Goal: Answer question/provide support: Share knowledge or assist other users

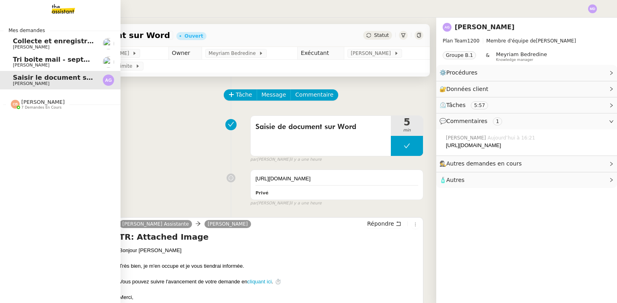
click at [8, 77] on link "Saisir le document sur Word [PERSON_NAME]" at bounding box center [60, 80] width 120 height 18
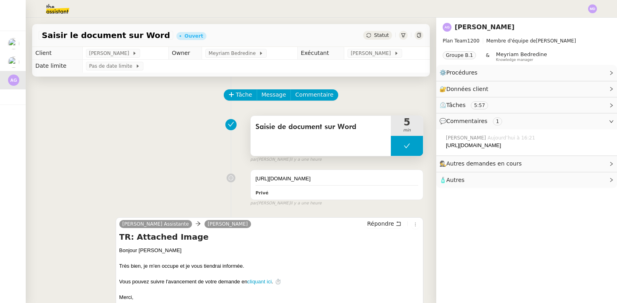
click at [391, 149] on button at bounding box center [407, 146] width 32 height 20
click at [391, 149] on div at bounding box center [399, 146] width 16 height 20
drag, startPoint x: 389, startPoint y: 140, endPoint x: 405, endPoint y: 147, distance: 16.9
click at [396, 144] on div at bounding box center [407, 146] width 32 height 20
click at [411, 146] on button at bounding box center [415, 146] width 16 height 20
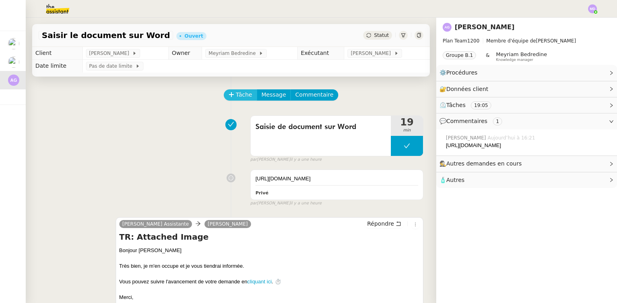
click at [239, 98] on span "Tâche" at bounding box center [244, 94] width 16 height 9
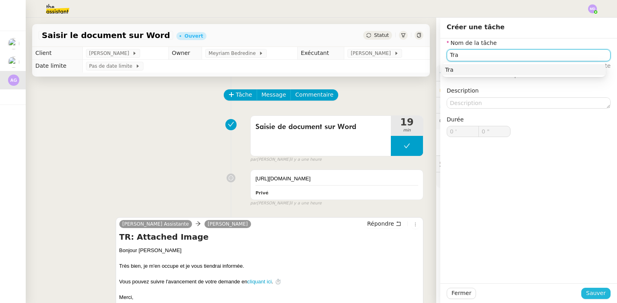
type input "Tra"
click at [590, 291] on span "Sauver" at bounding box center [596, 293] width 20 height 9
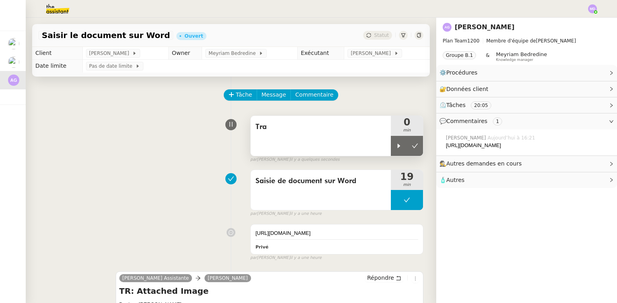
drag, startPoint x: 390, startPoint y: 146, endPoint x: 368, endPoint y: 140, distance: 23.2
click at [397, 146] on icon at bounding box center [398, 146] width 3 height 4
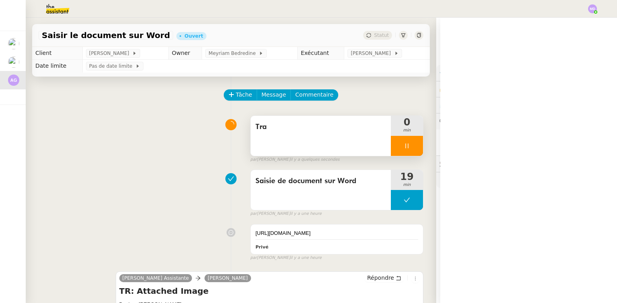
click at [366, 140] on div "Tra" at bounding box center [320, 136] width 140 height 40
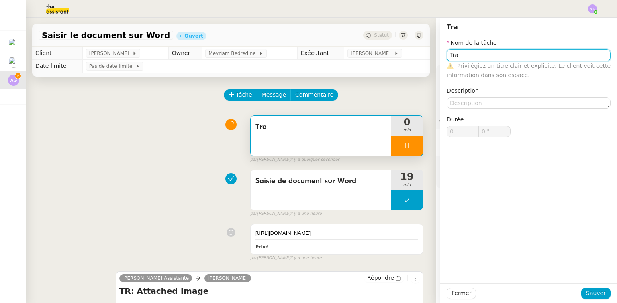
click at [475, 60] on input "Tra" at bounding box center [528, 55] width 164 height 12
type input "Trans"
type input "1 ""
type input "Transmission d"
type input "2 ""
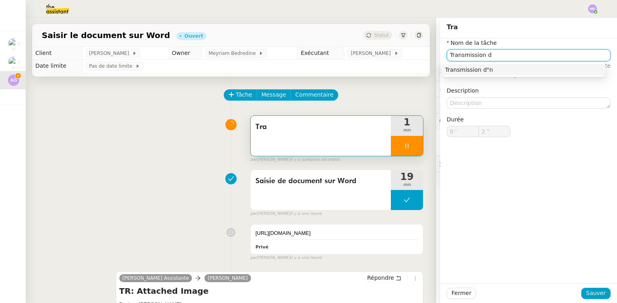
type input "Transmission"
type input "3 ""
type input "Transmission d'infr"
type input "4 ""
type input "Transmission d'informa"
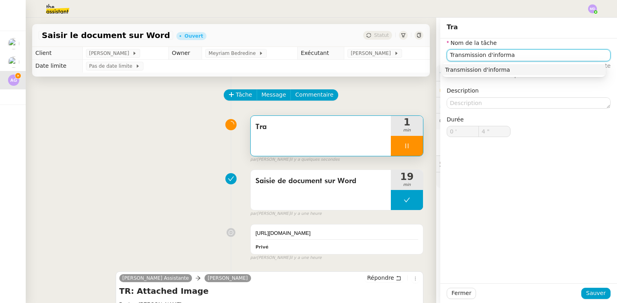
type input "5 ""
type input "Transmission d'informations"
type input "6 ""
type input "Transmission d'informations"
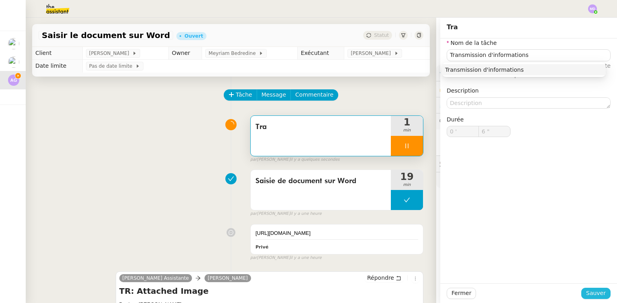
drag, startPoint x: 590, startPoint y: 293, endPoint x: 565, endPoint y: 283, distance: 26.5
click at [582, 289] on button "Sauver" at bounding box center [595, 293] width 29 height 11
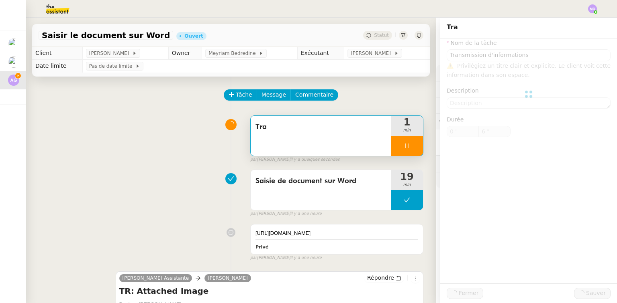
type input "7 ""
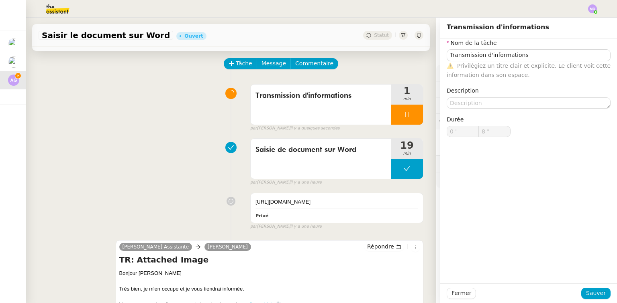
scroll to position [128, 0]
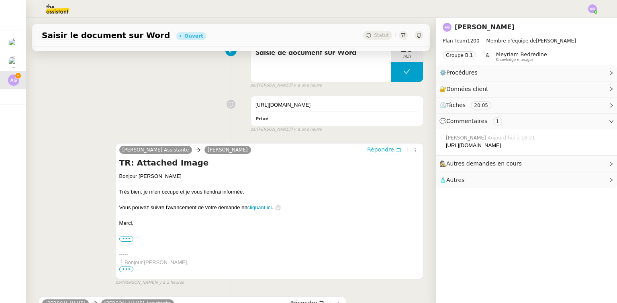
click at [374, 154] on span "Répondre" at bounding box center [380, 150] width 27 height 8
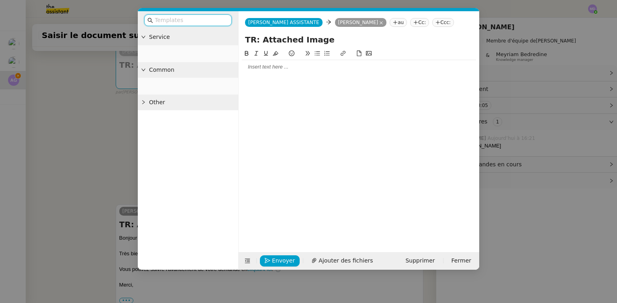
click at [297, 75] on div at bounding box center [359, 144] width 234 height 191
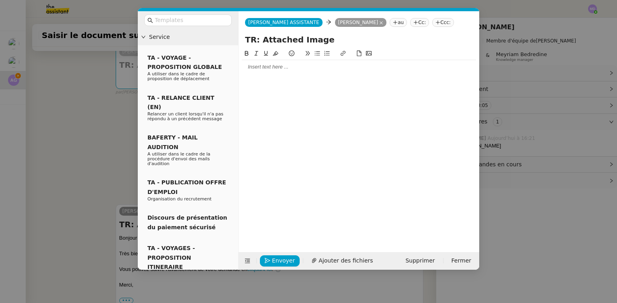
click at [297, 70] on div at bounding box center [359, 66] width 234 height 7
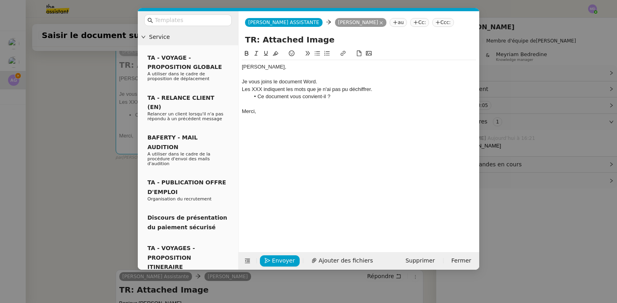
click at [255, 88] on div "Les XXX indiquent les mots que je n'ai pas pu déchiffrer." at bounding box center [359, 89] width 234 height 7
click at [275, 53] on icon at bounding box center [276, 53] width 6 height 4
click at [291, 93] on li "Ce document vous convient-il ?" at bounding box center [363, 96] width 226 height 7
click at [337, 261] on span "Ajouter des fichiers" at bounding box center [345, 260] width 54 height 9
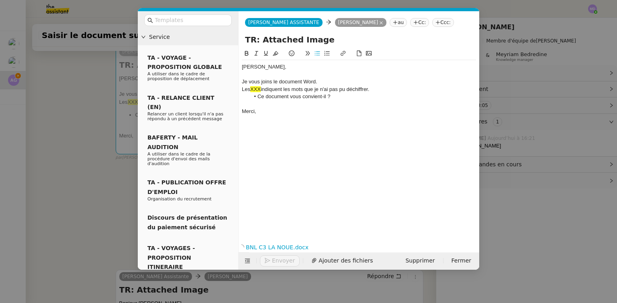
click at [340, 82] on div "Je vous joins le document Word." at bounding box center [359, 81] width 234 height 7
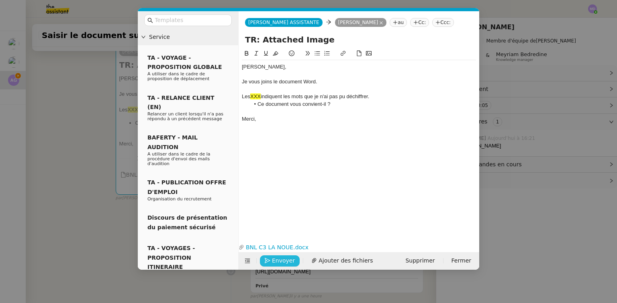
click at [282, 263] on span "Envoyer" at bounding box center [283, 260] width 23 height 9
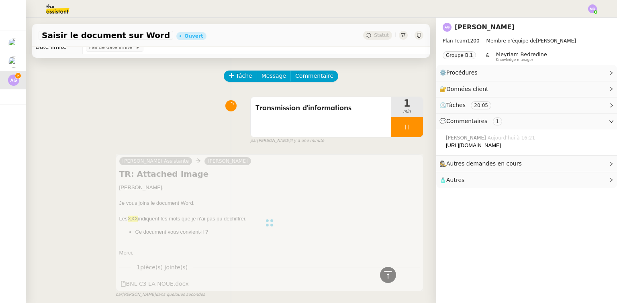
scroll to position [0, 0]
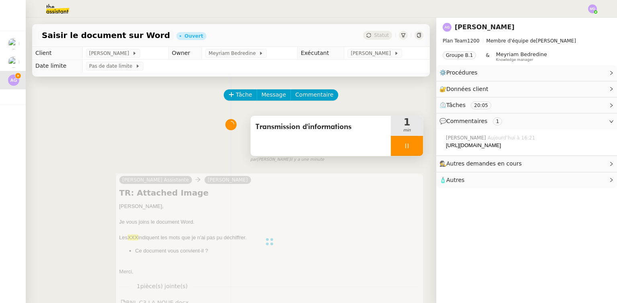
click at [403, 148] on icon at bounding box center [406, 146] width 6 height 6
drag, startPoint x: 406, startPoint y: 147, endPoint x: 387, endPoint y: 83, distance: 66.3
click at [407, 143] on button at bounding box center [415, 146] width 16 height 20
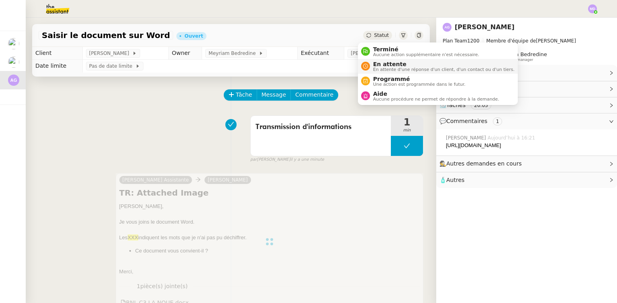
click at [375, 65] on span "En attente" at bounding box center [443, 64] width 141 height 6
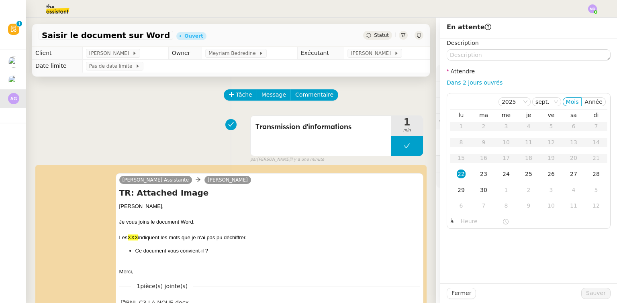
drag, startPoint x: 469, startPoint y: 81, endPoint x: 469, endPoint y: 90, distance: 8.4
click at [469, 82] on link "Dans 2 jours ouvrés" at bounding box center [474, 82] width 56 height 6
type input "07:00"
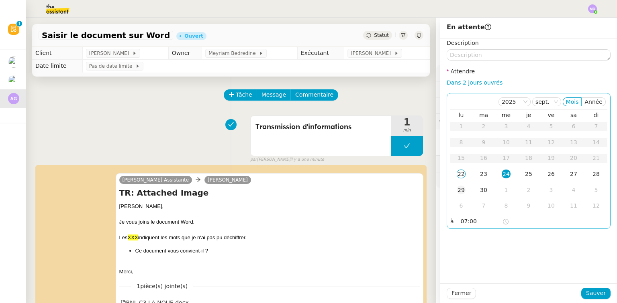
click at [455, 197] on td "29" at bounding box center [461, 191] width 22 height 16
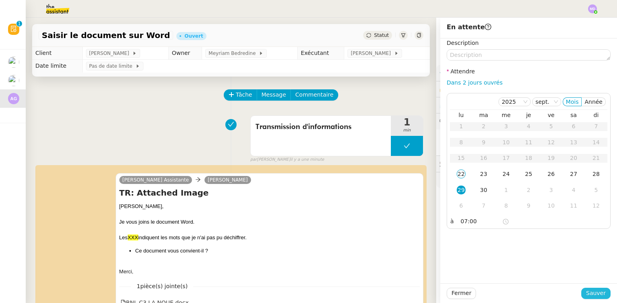
drag, startPoint x: 591, startPoint y: 295, endPoint x: 543, endPoint y: 279, distance: 50.9
click at [587, 295] on span "Sauver" at bounding box center [596, 293] width 20 height 9
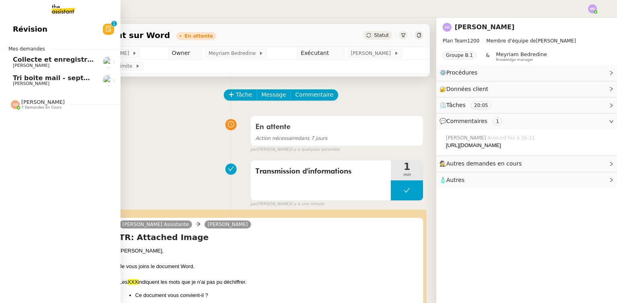
click at [24, 79] on span "Tri boite mail - septembre 2025" at bounding box center [70, 78] width 114 height 8
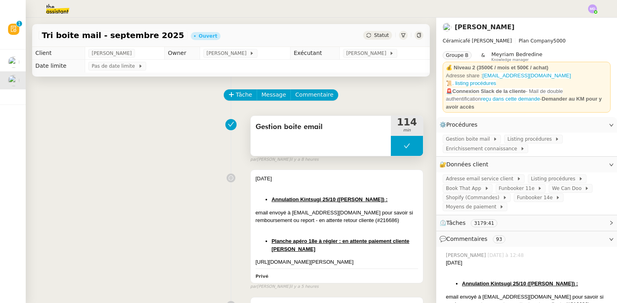
drag, startPoint x: 397, startPoint y: 155, endPoint x: 382, endPoint y: 151, distance: 15.3
click at [391, 153] on button at bounding box center [407, 146] width 32 height 20
click at [391, 149] on div at bounding box center [399, 146] width 16 height 20
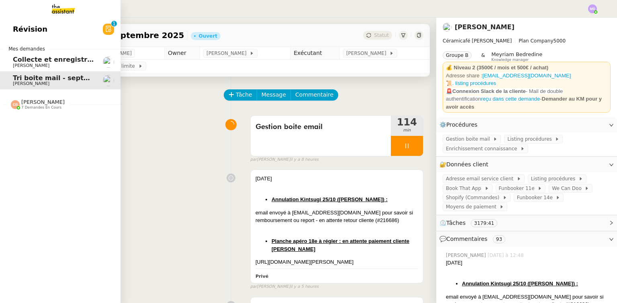
click at [9, 102] on span "[PERSON_NAME] 7 demandes en cours" at bounding box center [37, 104] width 63 height 10
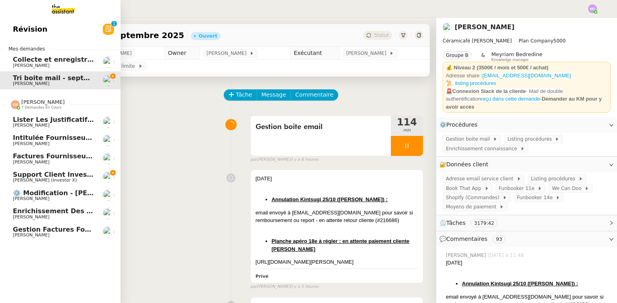
click at [11, 177] on link "support client investorX [PERSON_NAME] (Investor X)" at bounding box center [60, 177] width 120 height 18
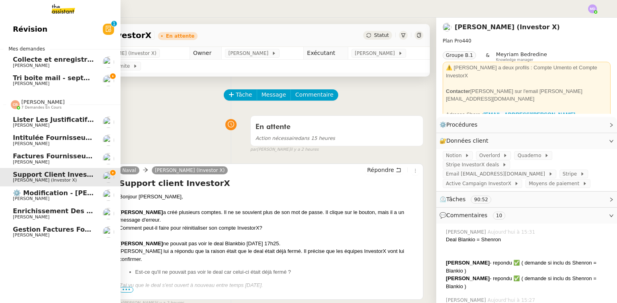
click at [47, 209] on span "Enrichissement des connaissances - [DATE]" at bounding box center [92, 212] width 159 height 8
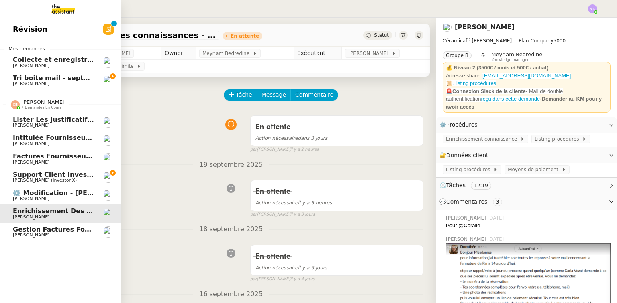
click at [45, 229] on span "Gestion factures fournisseurs (virement) via [GEOGRAPHIC_DATA]- [DATE]" at bounding box center [149, 230] width 272 height 8
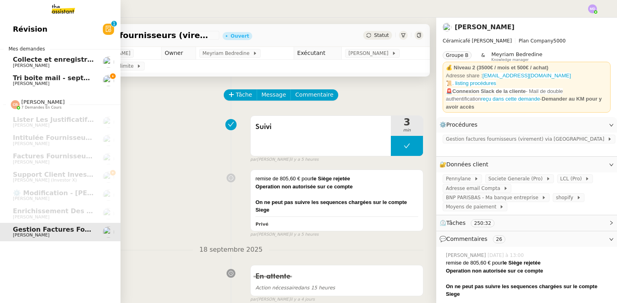
click at [49, 82] on span "[PERSON_NAME]" at bounding box center [31, 83] width 37 height 5
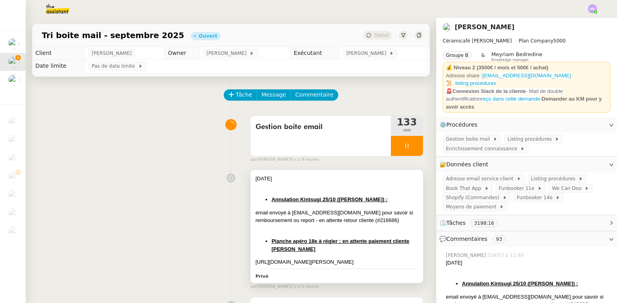
click at [366, 223] on div "email envoyé à [EMAIL_ADDRESS][DOMAIN_NAME] pour savoir si remboursement ou rep…" at bounding box center [336, 217] width 163 height 16
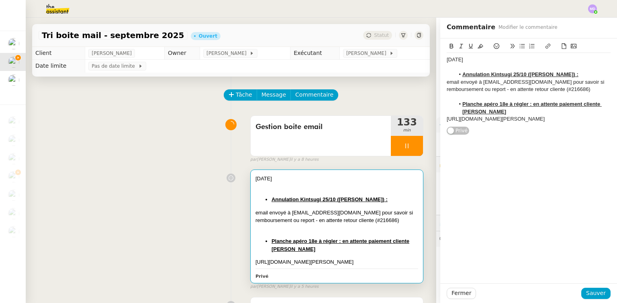
click at [540, 123] on div "[URL][DOMAIN_NAME][PERSON_NAME]" at bounding box center [528, 119] width 164 height 7
drag, startPoint x: 463, startPoint y: 148, endPoint x: 499, endPoint y: 150, distance: 36.6
click at [499, 145] on li "Reprendre la" at bounding box center [532, 141] width 156 height 7
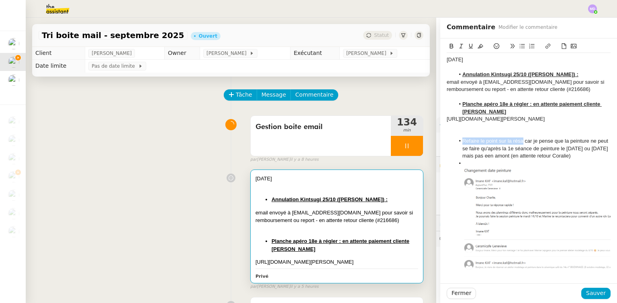
drag, startPoint x: 458, startPoint y: 148, endPoint x: 515, endPoint y: 130, distance: 59.6
click at [518, 149] on li "Refaire le point sur la résa car je pense que la peinture ne peut se faire qu'a…" at bounding box center [532, 149] width 156 height 22
click at [466, 42] on button at bounding box center [471, 46] width 10 height 9
drag, startPoint x: 446, startPoint y: 45, endPoint x: 449, endPoint y: 59, distance: 14.7
click at [448, 47] on icon at bounding box center [451, 46] width 6 height 6
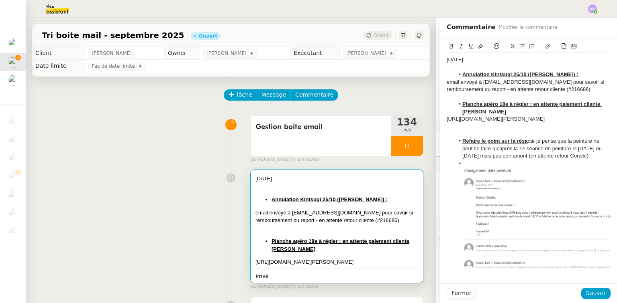
click at [527, 151] on li "Refaire le point sur la résa car je pense que la peinture ne peut se faire qu'a…" at bounding box center [532, 149] width 156 height 22
click at [505, 160] on li "Refaire le point sur la résa car je pense que la peinture ne peut se faire qu'a…" at bounding box center [532, 149] width 156 height 22
click at [472, 60] on div "[DATE]" at bounding box center [528, 59] width 164 height 7
drag, startPoint x: 472, startPoint y: 60, endPoint x: 466, endPoint y: 57, distance: 6.7
click at [472, 60] on div "[DATE]" at bounding box center [528, 59] width 164 height 7
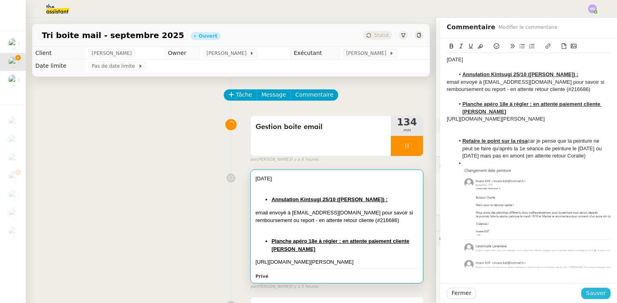
click at [586, 293] on span "Sauver" at bounding box center [596, 293] width 20 height 9
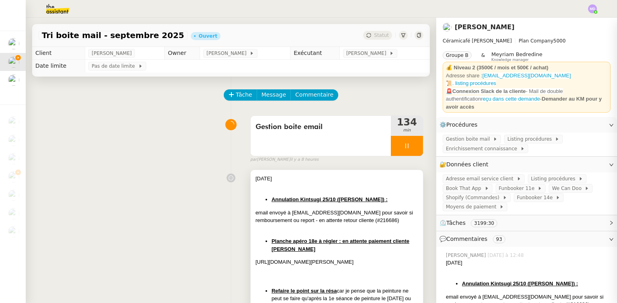
click at [337, 179] on div "[DATE]" at bounding box center [336, 179] width 163 height 8
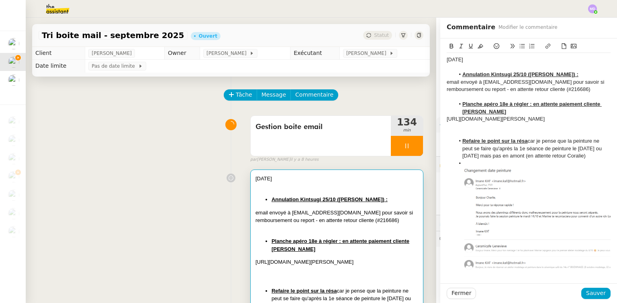
click at [471, 59] on div "[DATE]" at bounding box center [528, 59] width 164 height 7
click at [460, 60] on div "[DATE]" at bounding box center [528, 59] width 164 height 7
click at [446, 57] on div "[DATE]" at bounding box center [528, 59] width 164 height 7
click at [478, 56] on div "[DATE]" at bounding box center [528, 59] width 164 height 7
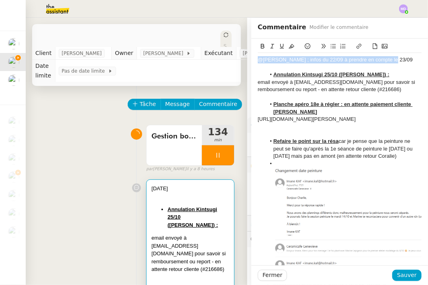
drag, startPoint x: 383, startPoint y: 59, endPoint x: 242, endPoint y: 63, distance: 141.4
click at [242, 63] on app-ticket "Tri boite mail - [DATE] Ouvert Statut Client [PERSON_NAME] Owner [PERSON_NAME] …" at bounding box center [227, 151] width 402 height 267
click at [289, 45] on icon at bounding box center [292, 46] width 6 height 6
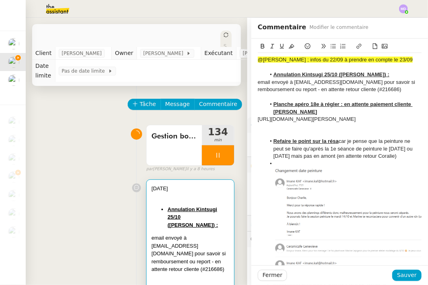
drag, startPoint x: 255, startPoint y: 43, endPoint x: 269, endPoint y: 67, distance: 27.5
click at [258, 45] on button at bounding box center [263, 46] width 10 height 9
click at [275, 73] on u "Annulation Kintsugi 25/10 ([PERSON_NAME]) :" at bounding box center [331, 74] width 116 height 6
click at [401, 273] on span "Sauver" at bounding box center [407, 275] width 20 height 9
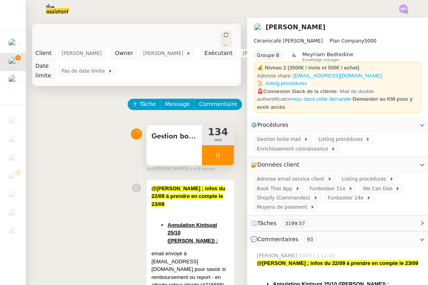
click at [218, 159] on div at bounding box center [218, 155] width 32 height 20
click at [223, 159] on icon at bounding box center [226, 155] width 6 height 6
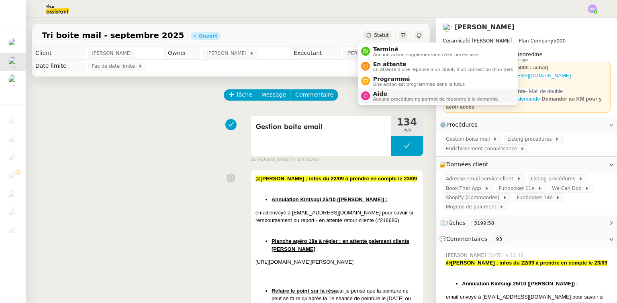
click at [381, 94] on span "Aide" at bounding box center [436, 94] width 126 height 6
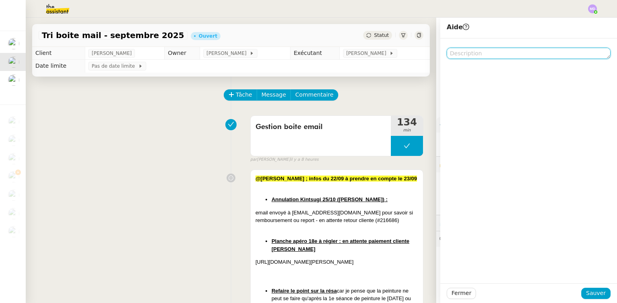
click at [456, 55] on textarea at bounding box center [528, 53] width 164 height 11
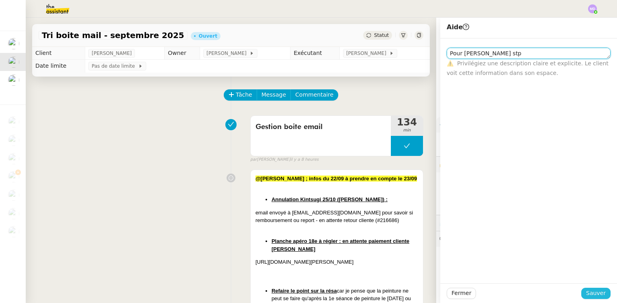
type textarea "Pour [PERSON_NAME] stp"
click at [591, 297] on span "Sauver" at bounding box center [596, 293] width 20 height 9
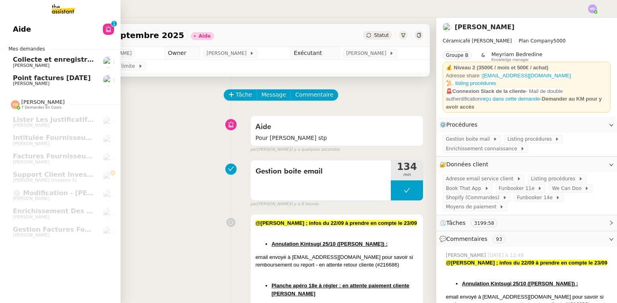
click at [24, 65] on span "[PERSON_NAME]" at bounding box center [31, 65] width 37 height 5
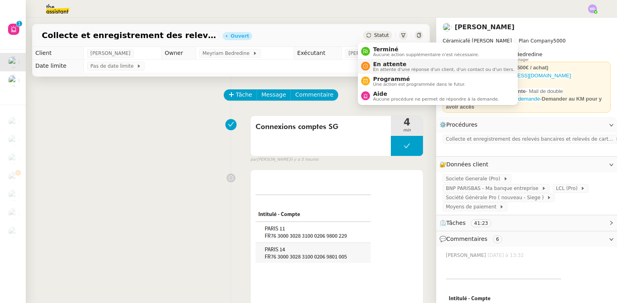
click at [379, 66] on span "En attente" at bounding box center [443, 64] width 141 height 6
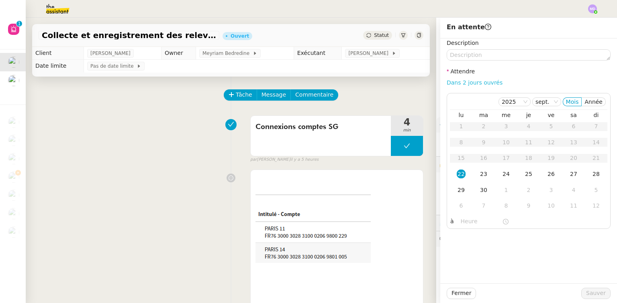
click at [478, 84] on link "Dans 2 jours ouvrés" at bounding box center [474, 82] width 56 height 6
type input "07:00"
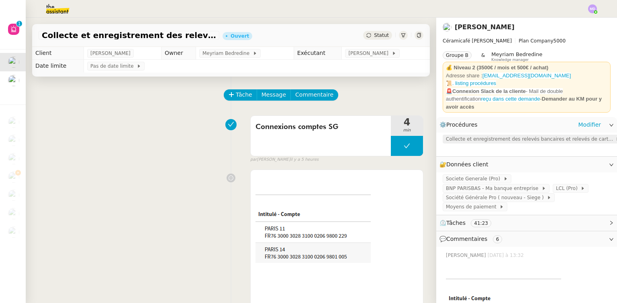
click at [466, 136] on span "Collecte et enregistrement des relevés bancaires et relevés de cartes bancaires" at bounding box center [530, 139] width 169 height 8
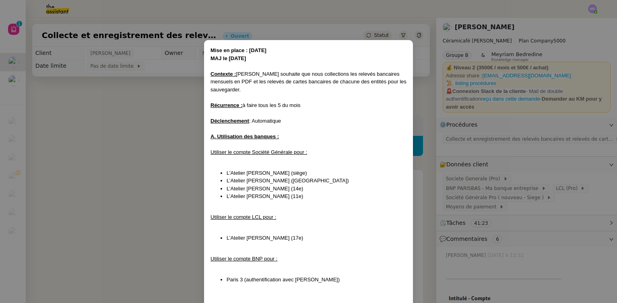
drag, startPoint x: 114, startPoint y: 84, endPoint x: 129, endPoint y: 85, distance: 14.5
click at [115, 84] on nz-modal-container "Mise en place : [DATE] MAJ le [DATE] Contexte : [PERSON_NAME] souhaite que nous…" at bounding box center [308, 151] width 617 height 303
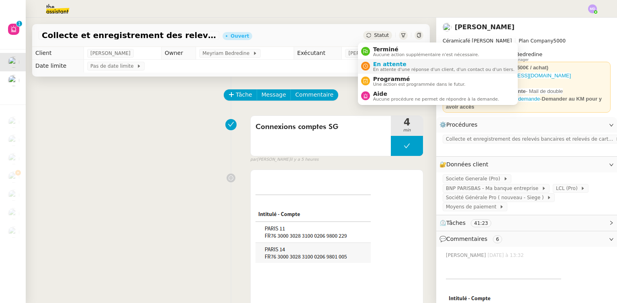
click at [379, 63] on span "En attente" at bounding box center [443, 64] width 141 height 6
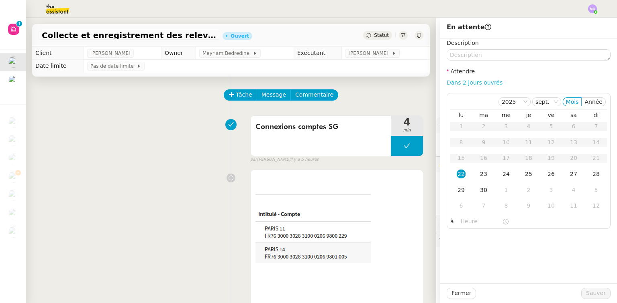
click at [465, 80] on link "Dans 2 jours ouvrés" at bounding box center [474, 82] width 56 height 6
type input "07:00"
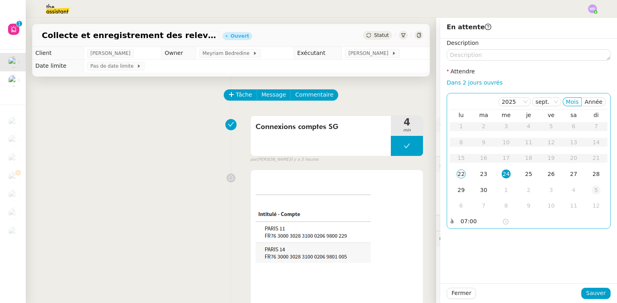
click at [591, 191] on div "5" at bounding box center [595, 190] width 9 height 9
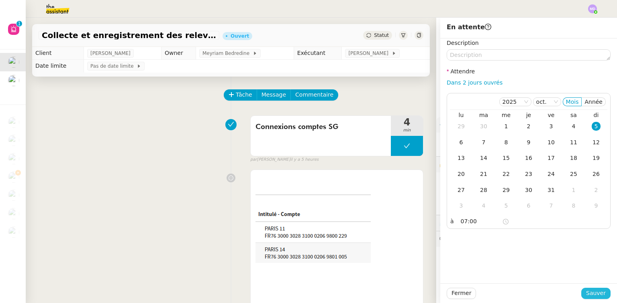
click at [586, 290] on span "Sauver" at bounding box center [596, 293] width 20 height 9
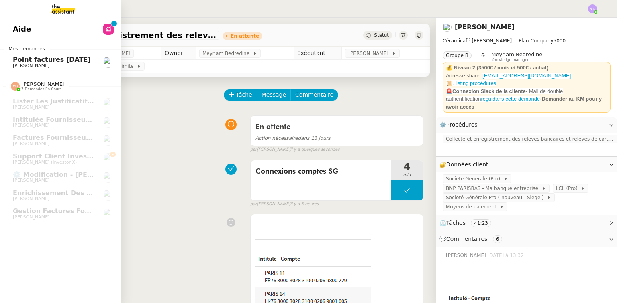
click at [61, 62] on span "Point factures [DATE]" at bounding box center [52, 60] width 78 height 8
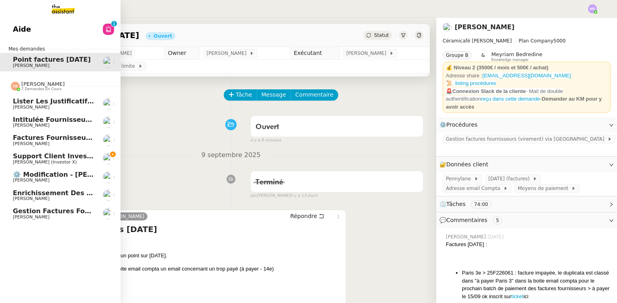
click at [61, 160] on span "[PERSON_NAME] (Investor X)" at bounding box center [45, 162] width 64 height 5
